Goal: Book appointment/travel/reservation

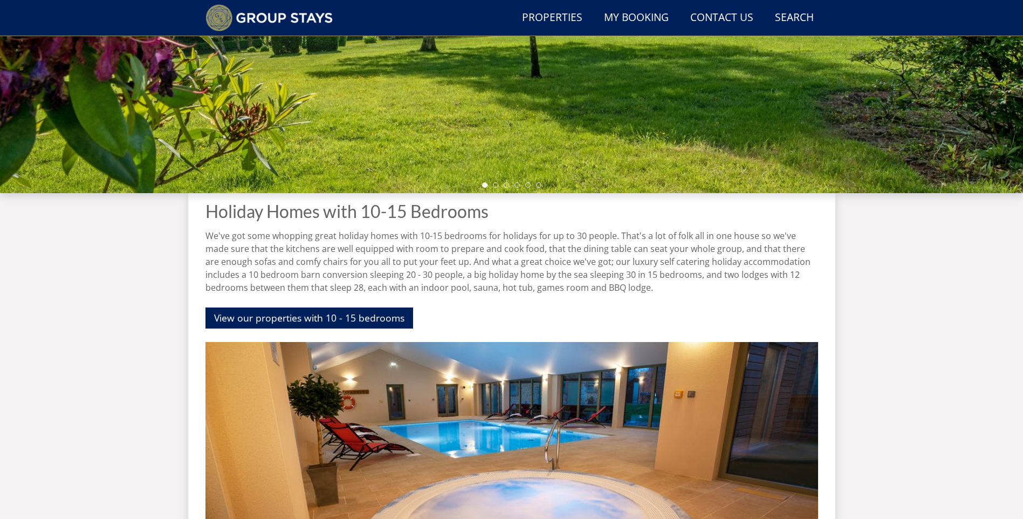
scroll to position [352, 0]
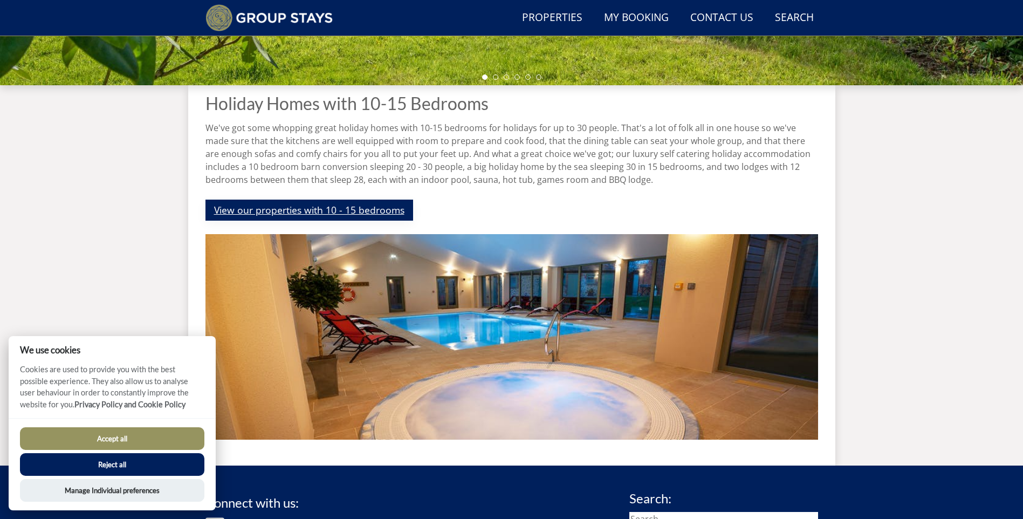
click at [298, 205] on link "View our properties with 10 - 15 bedrooms" at bounding box center [309, 209] width 208 height 21
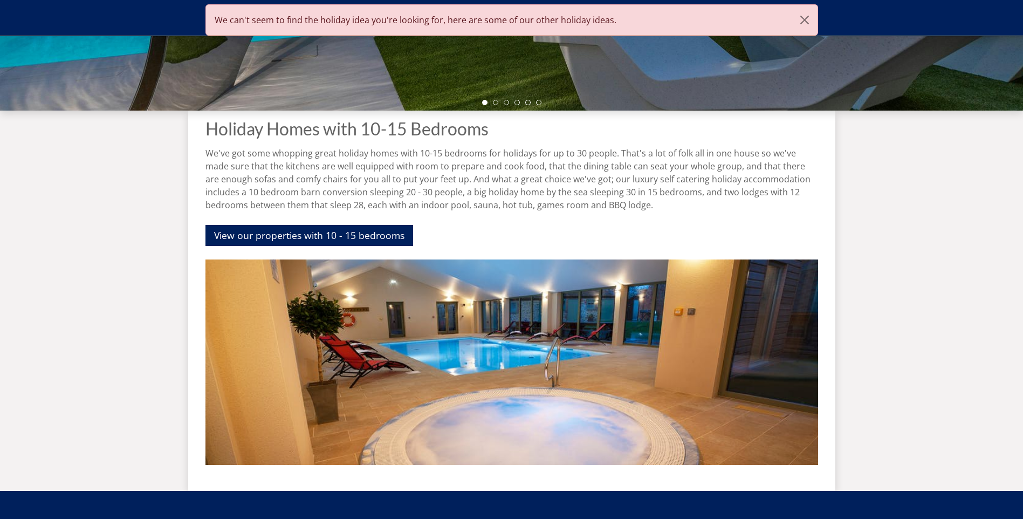
scroll to position [273, 0]
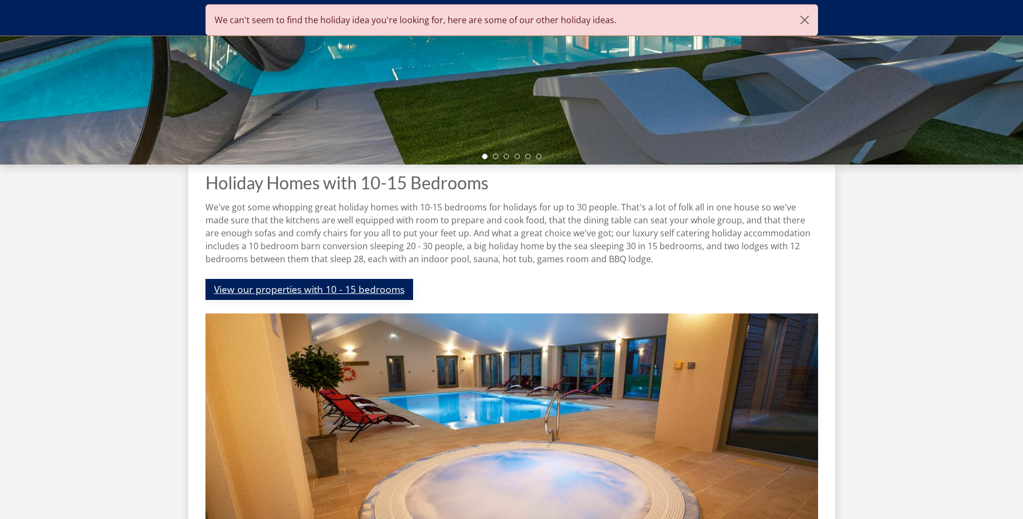
click at [343, 288] on link "View our properties with 10 - 15 bedrooms" at bounding box center [309, 289] width 208 height 21
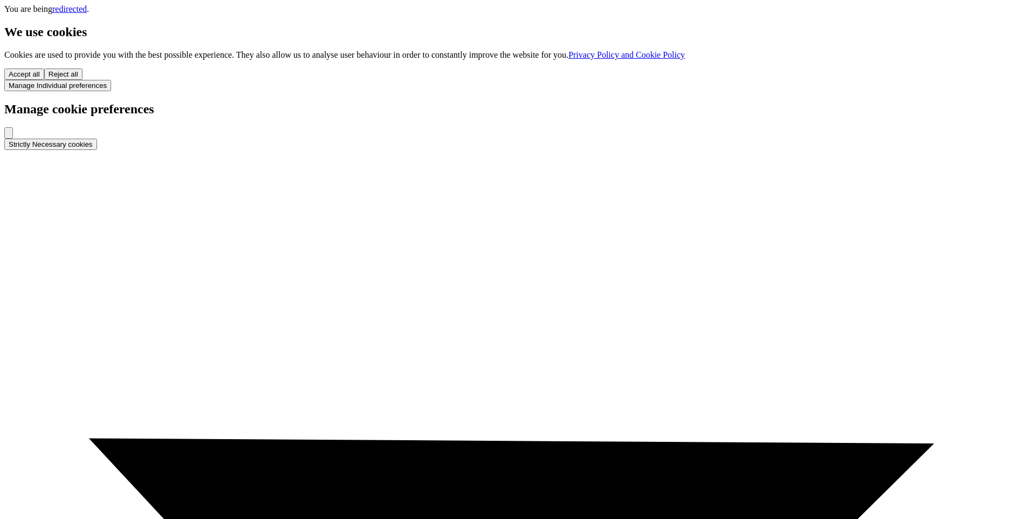
click at [23, 74] on span "Accept all" at bounding box center [24, 74] width 31 height 8
checkbox input "true"
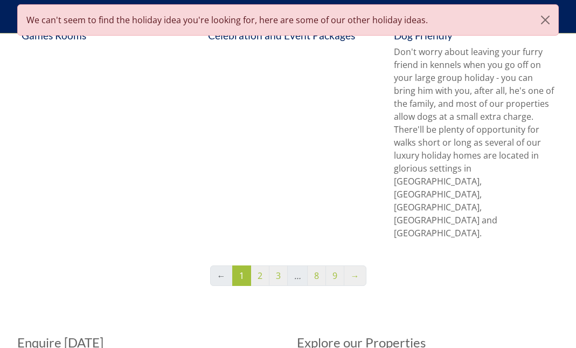
scroll to position [942, 0]
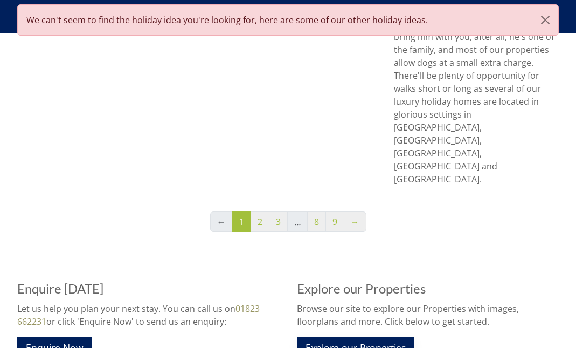
click at [361, 336] on link "Explore our Properties" at bounding box center [356, 346] width 118 height 21
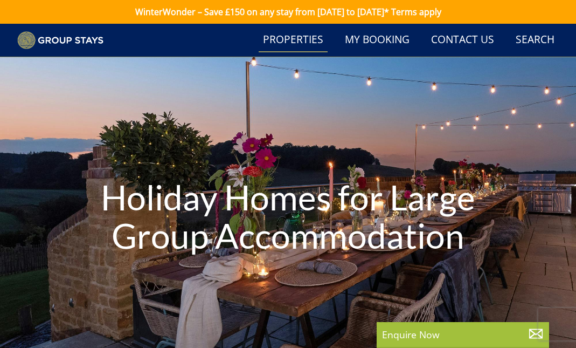
scroll to position [323, 0]
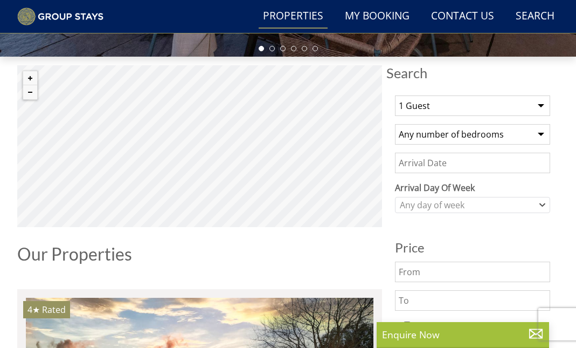
click at [419, 114] on select "1 Guest 2 Guests 3 Guests 4 Guests 5 Guests 6 Guests 7 Guests 8 Guests 9 Guests…" at bounding box center [472, 105] width 155 height 20
select select "14"
click at [395, 100] on select "1 Guest 2 Guests 3 Guests 4 Guests 5 Guests 6 Guests 7 Guests 8 Guests 9 Guests…" at bounding box center [472, 105] width 155 height 20
click at [417, 137] on select "Any number of bedrooms 4 Bedrooms 5 Bedrooms 6 Bedrooms 7 Bedrooms 8 Bedrooms 9…" at bounding box center [472, 134] width 155 height 20
select select "8"
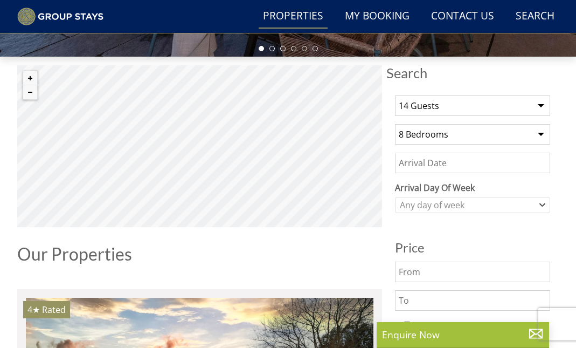
click at [395, 128] on select "Any number of bedrooms 4 Bedrooms 5 Bedrooms 6 Bedrooms 7 Bedrooms 8 Bedrooms 9…" at bounding box center [472, 134] width 155 height 20
click at [425, 169] on input "Date" at bounding box center [472, 163] width 155 height 20
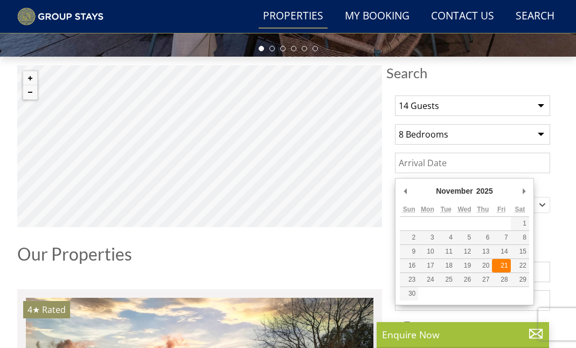
type input "[DATE]"
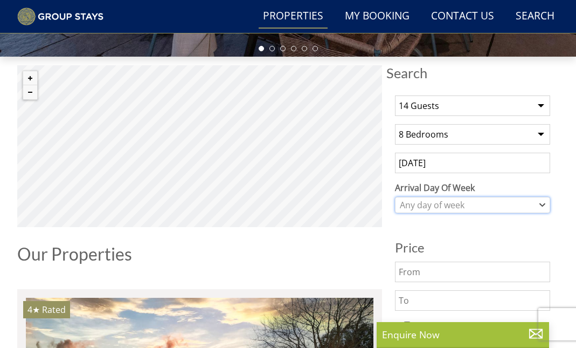
click at [431, 209] on div "Any day of week" at bounding box center [467, 205] width 140 height 12
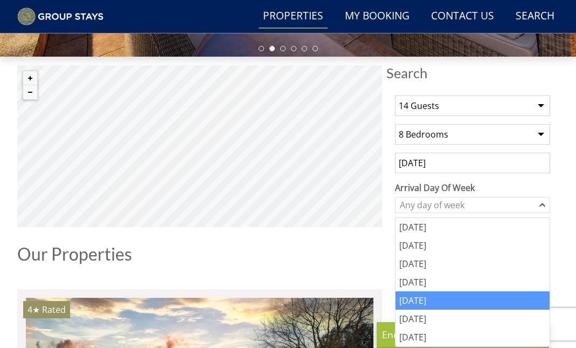
click at [432, 299] on div "[DATE]" at bounding box center [473, 300] width 154 height 18
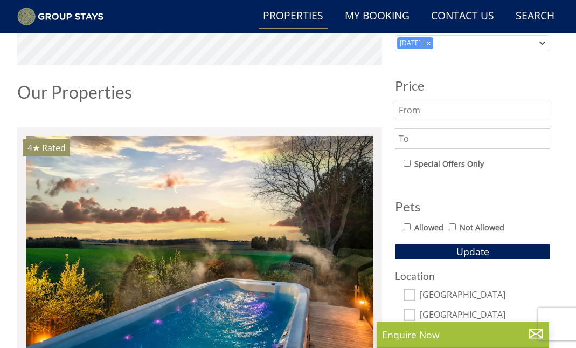
scroll to position [593, 0]
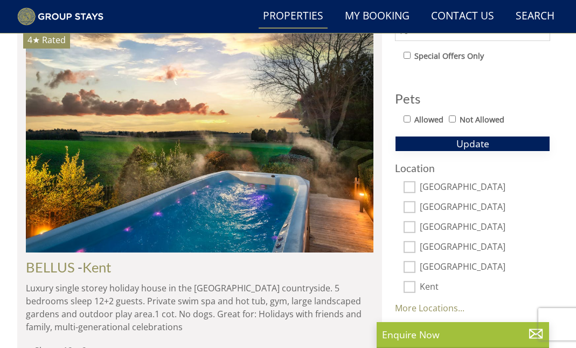
click at [453, 147] on button "Update" at bounding box center [472, 143] width 155 height 15
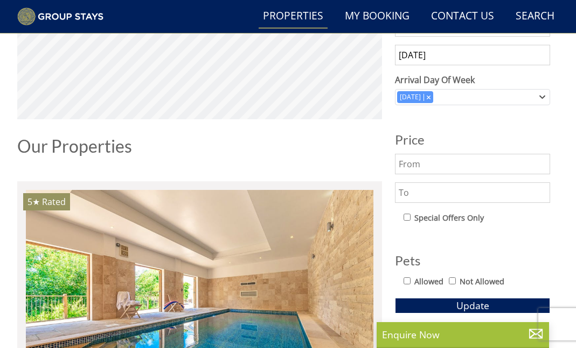
scroll to position [323, 0]
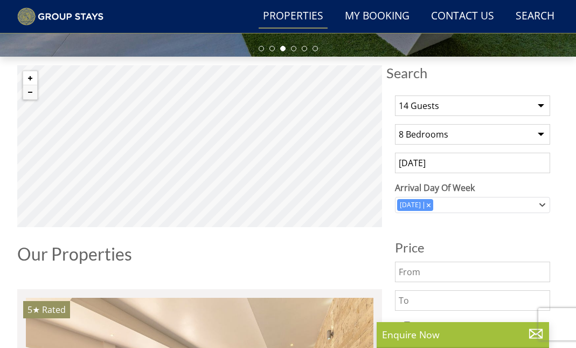
click at [29, 85] on button "Zoom in" at bounding box center [30, 78] width 14 height 14
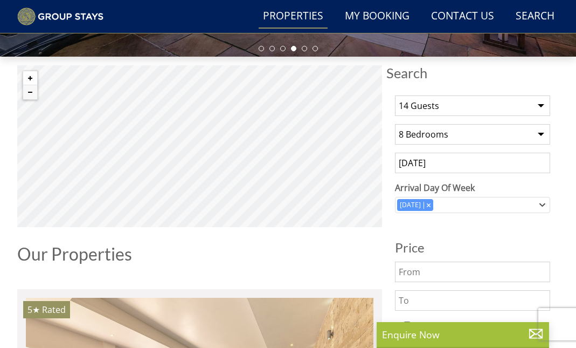
click at [32, 83] on button "Zoom in" at bounding box center [30, 78] width 14 height 14
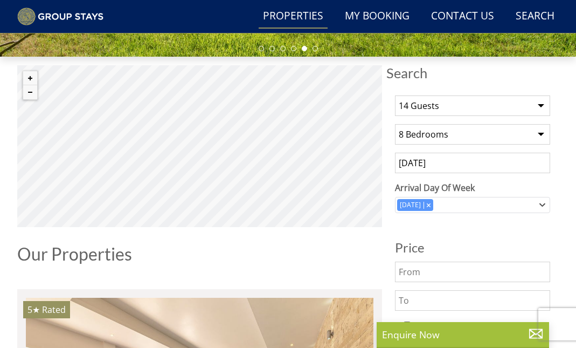
click at [314, 261] on h1 "Our Properties" at bounding box center [199, 253] width 365 height 19
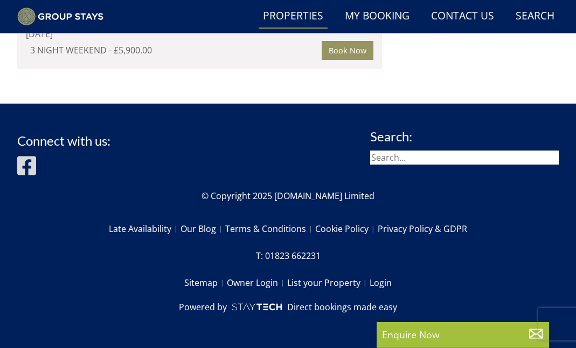
scroll to position [6337, 0]
